Goal: Information Seeking & Learning: Learn about a topic

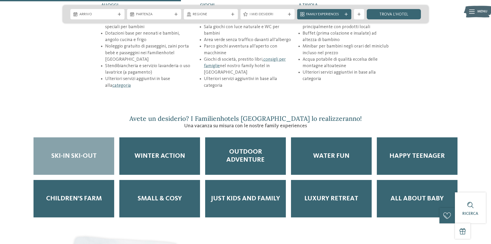
scroll to position [902, 0]
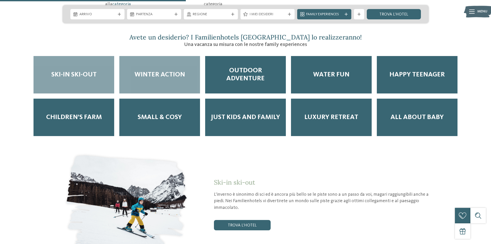
click at [153, 61] on div "Winter Action" at bounding box center [159, 74] width 81 height 37
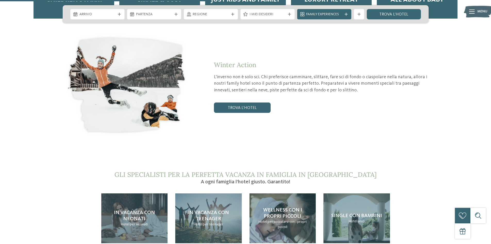
scroll to position [1082, 0]
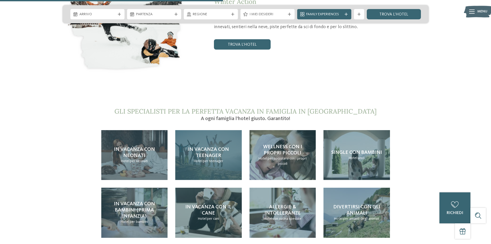
click at [191, 141] on div "In vacanza con teenager Hotel per teenager" at bounding box center [208, 155] width 66 height 50
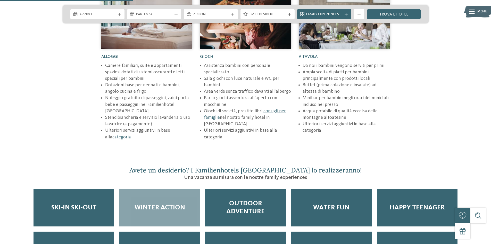
scroll to position [644, 0]
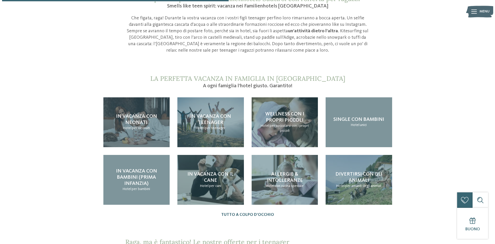
scroll to position [375, 0]
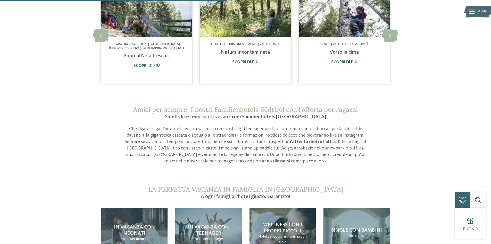
click at [472, 14] on div at bounding box center [472, 11] width 6 height 13
